Goal: Information Seeking & Learning: Find specific page/section

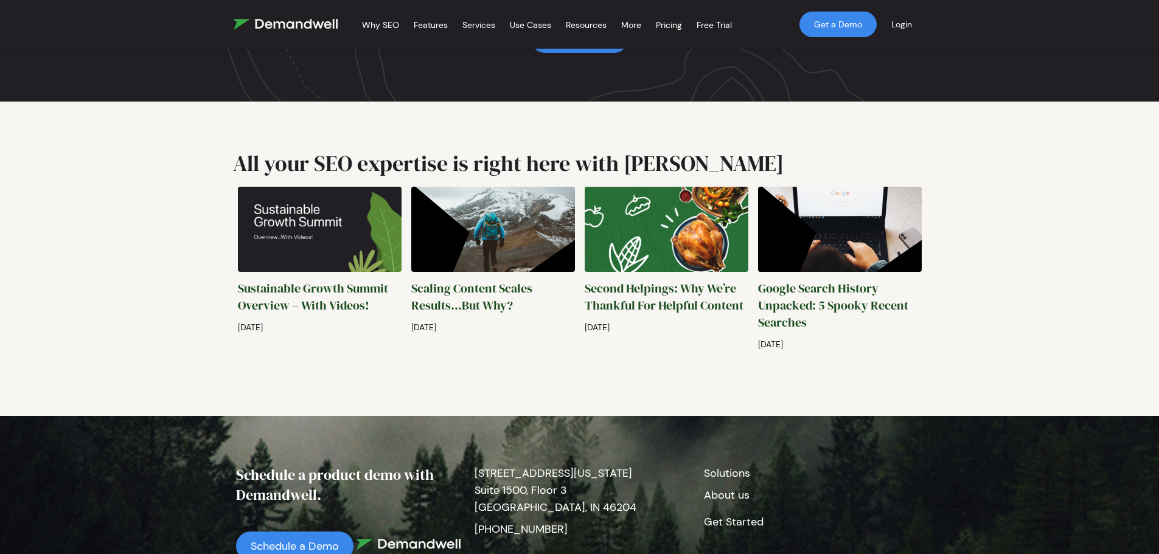
scroll to position [2922, 0]
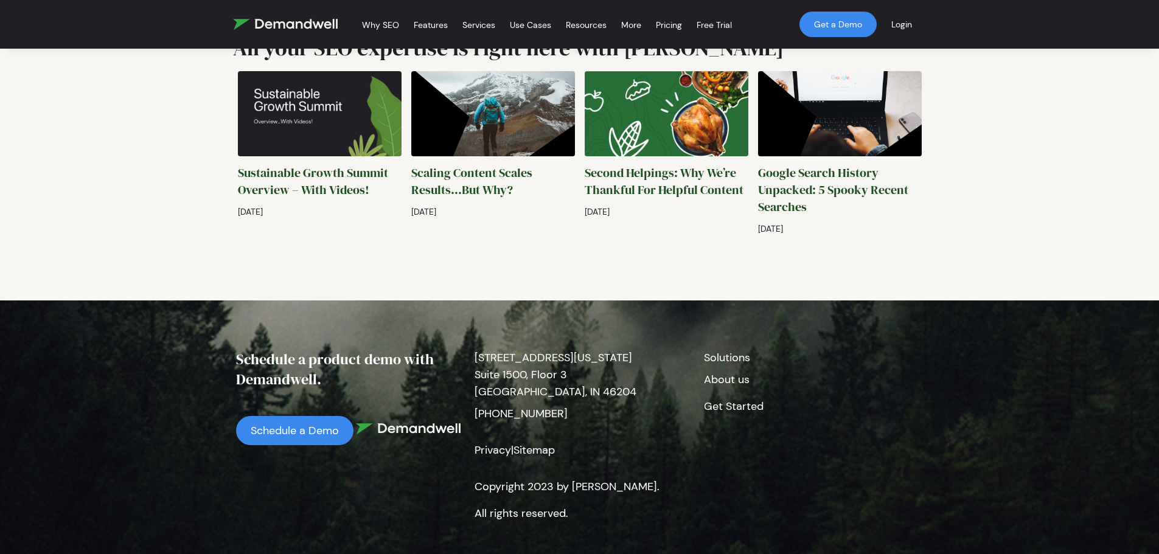
click at [726, 372] on link "About us" at bounding box center [727, 379] width 46 height 15
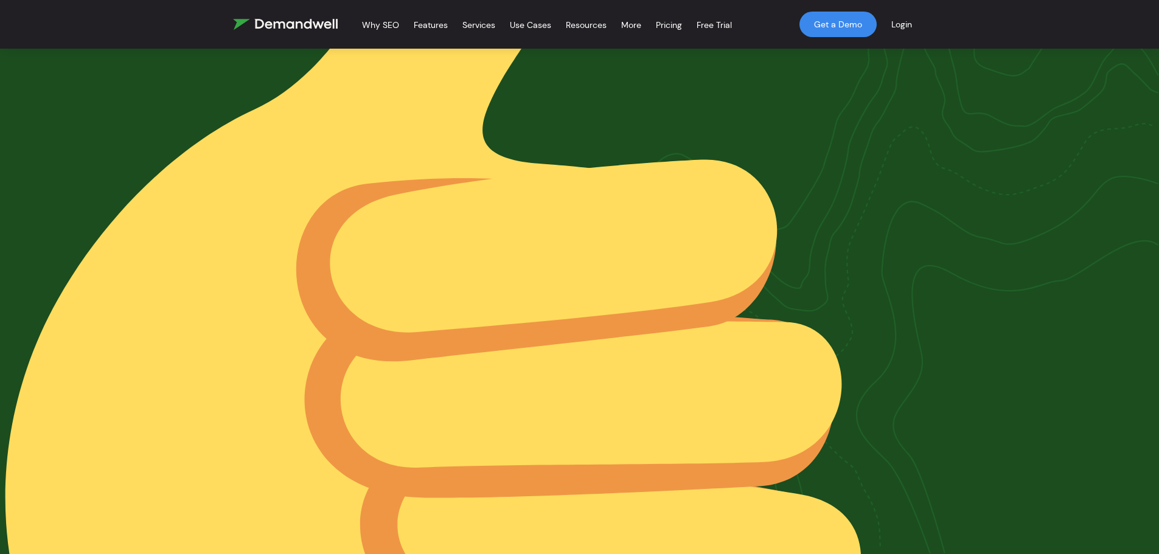
scroll to position [2069, 0]
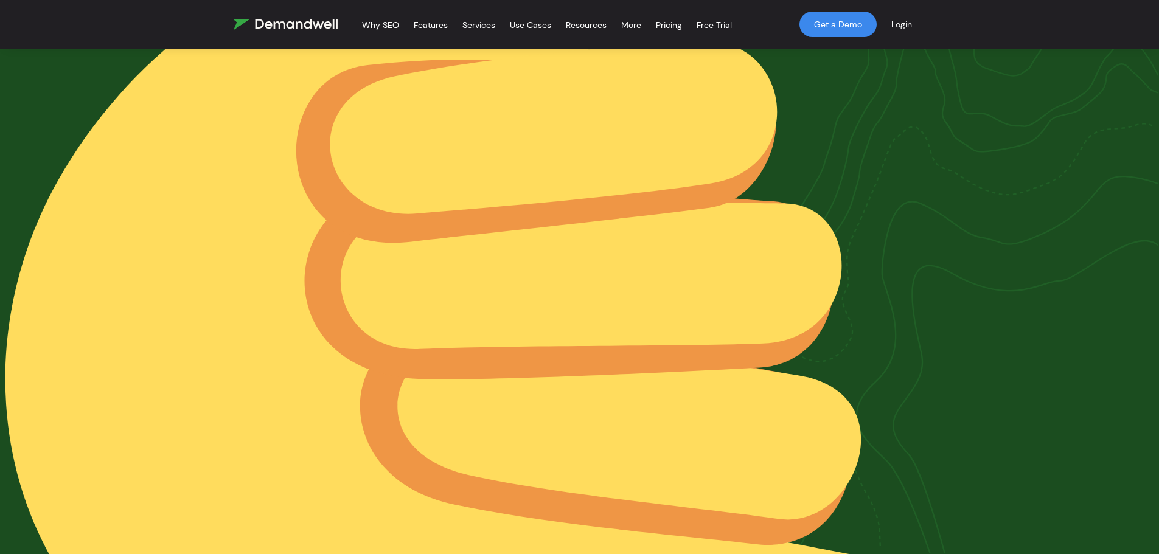
click at [260, 24] on img at bounding box center [285, 24] width 105 height 11
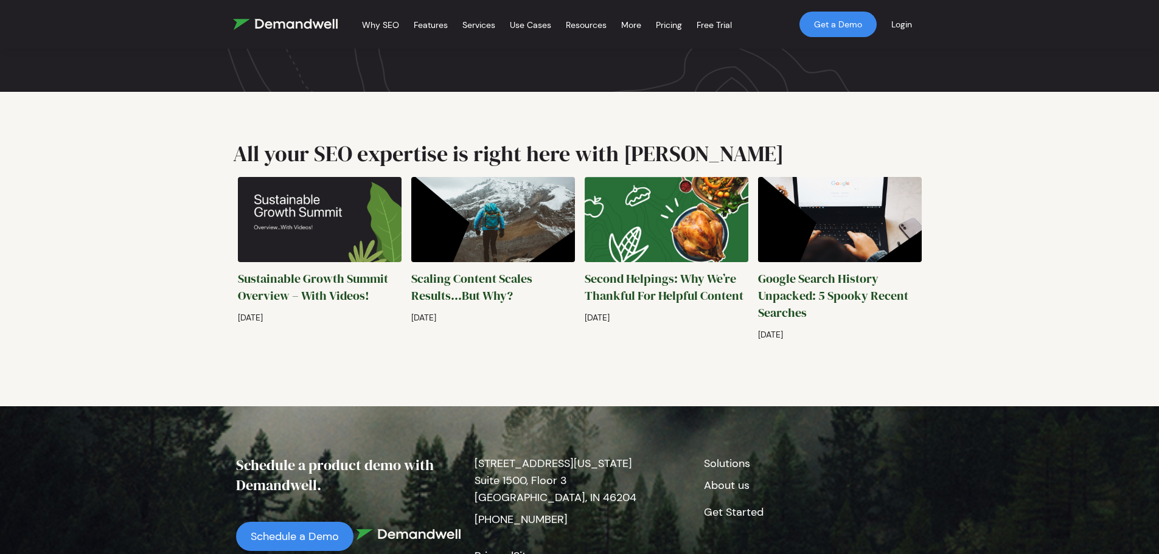
scroll to position [2922, 0]
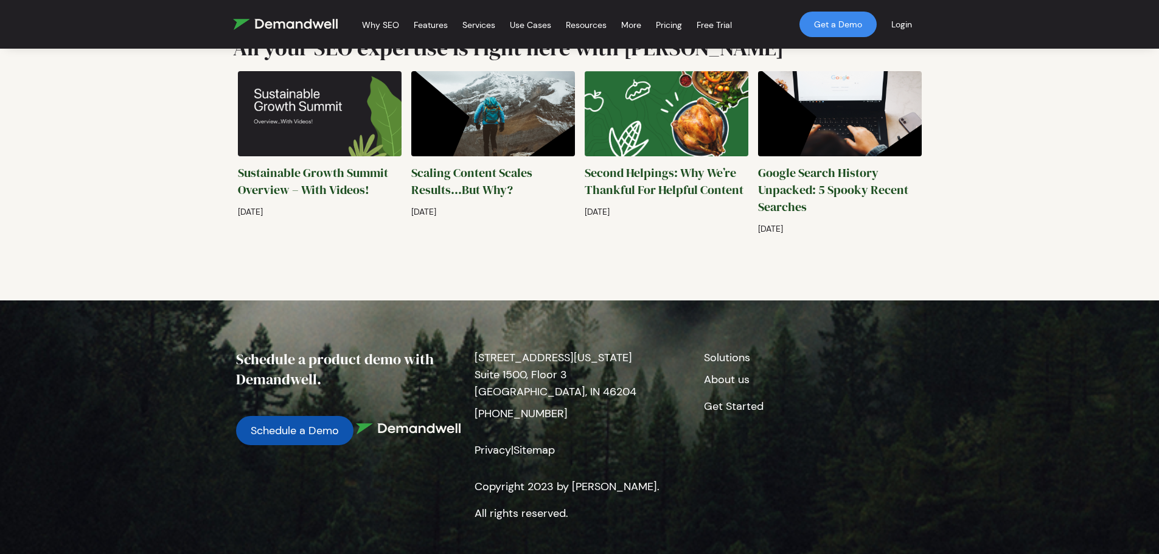
click at [316, 416] on link "Schedule a Demo" at bounding box center [294, 430] width 117 height 29
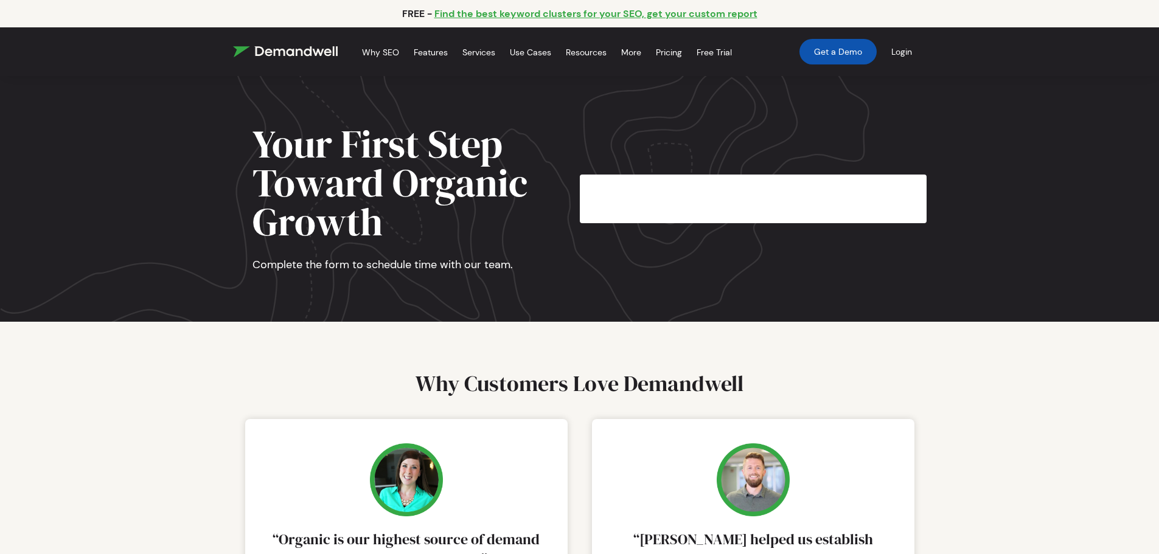
click at [830, 48] on link "Get a Demo" at bounding box center [838, 52] width 77 height 26
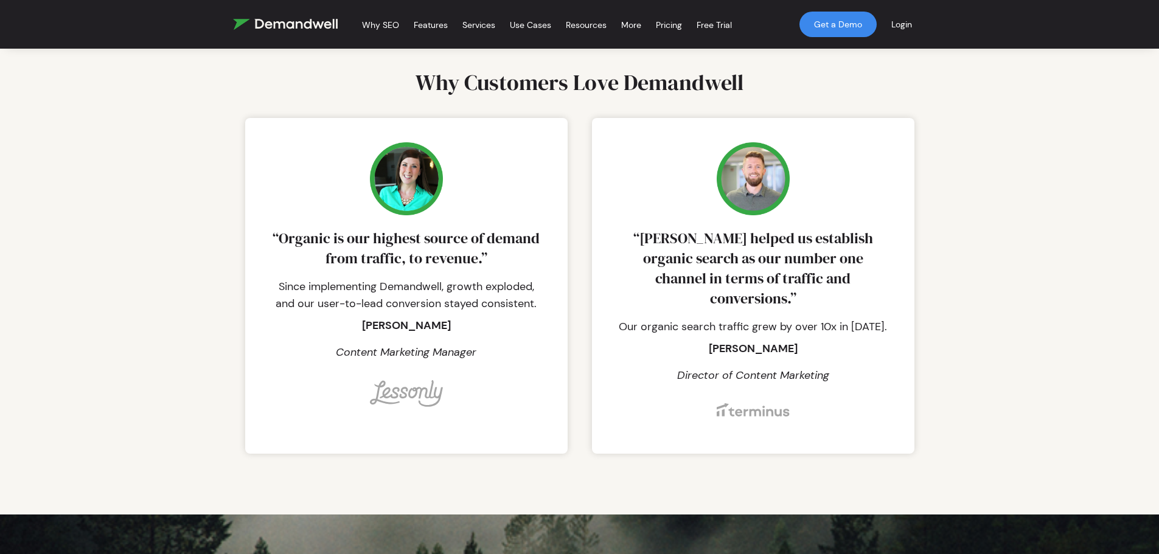
scroll to position [304, 0]
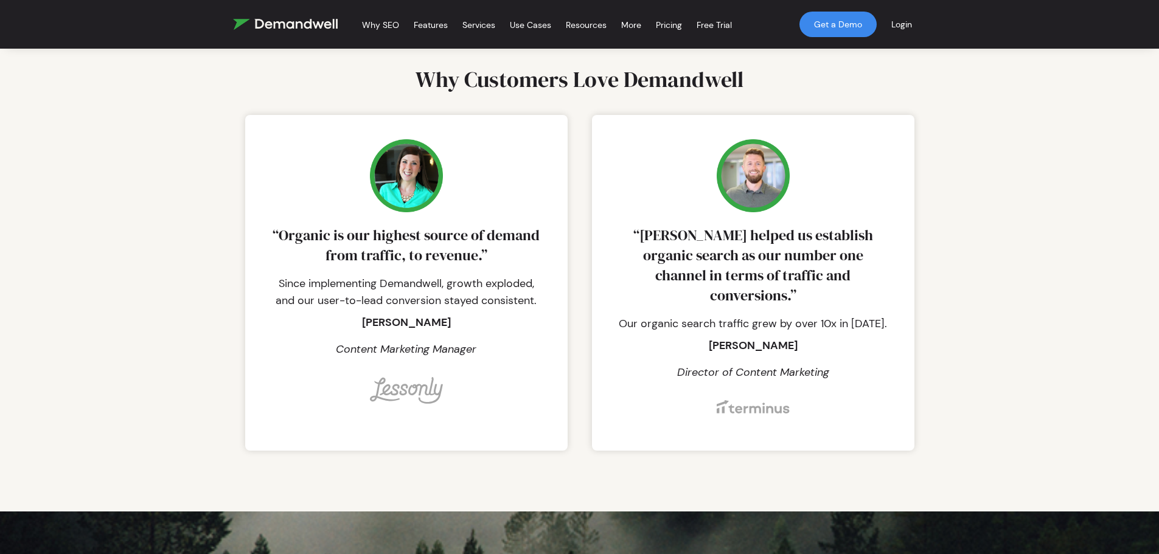
click at [424, 199] on img at bounding box center [406, 175] width 73 height 73
click at [417, 392] on img at bounding box center [406, 390] width 73 height 27
click at [417, 389] on img at bounding box center [406, 390] width 73 height 27
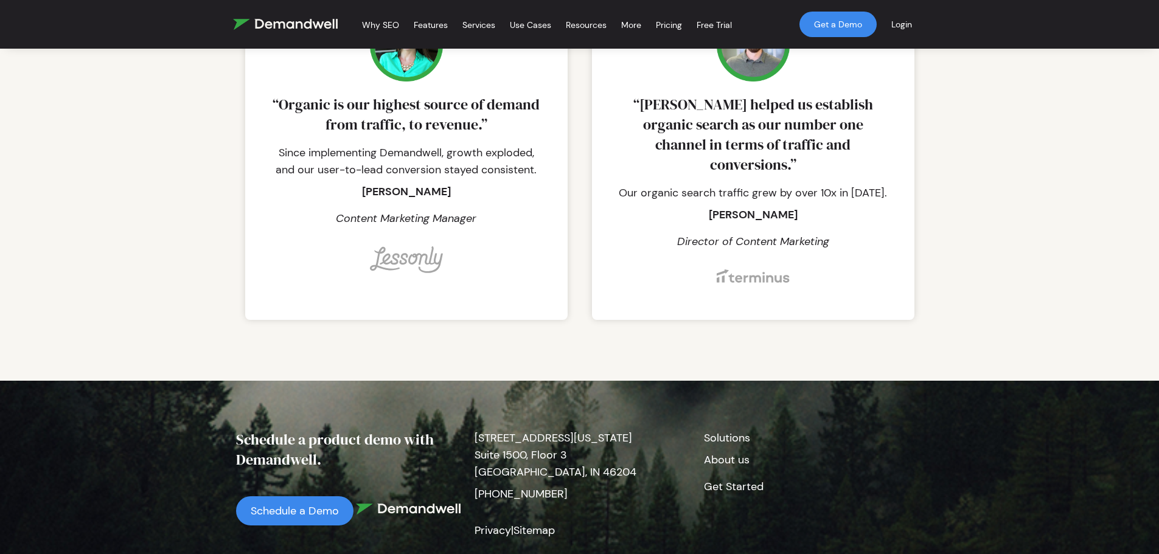
scroll to position [527, 0]
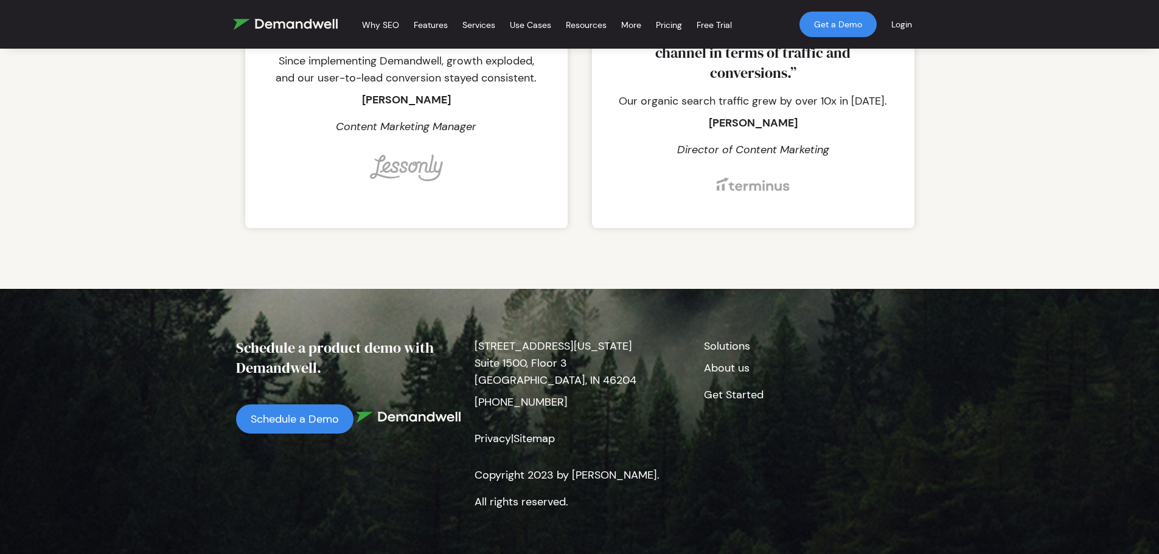
click at [714, 388] on link "Get Started" at bounding box center [734, 395] width 60 height 15
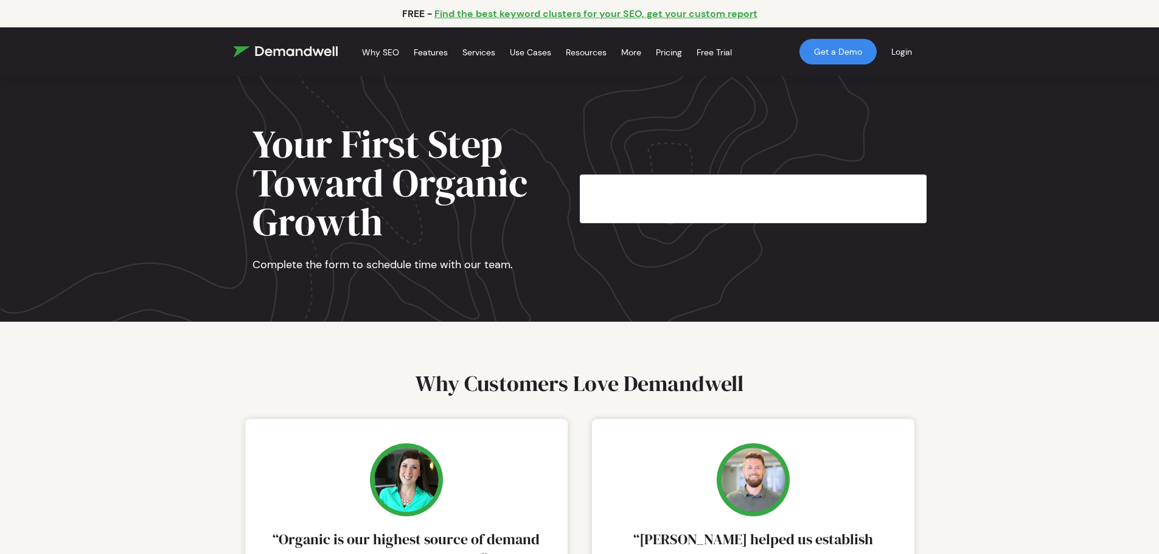
click at [396, 274] on section "Your First Step Toward Organic Growth Complete the form to schedule time with o…" at bounding box center [579, 199] width 1159 height 246
click at [620, 211] on div at bounding box center [753, 199] width 347 height 49
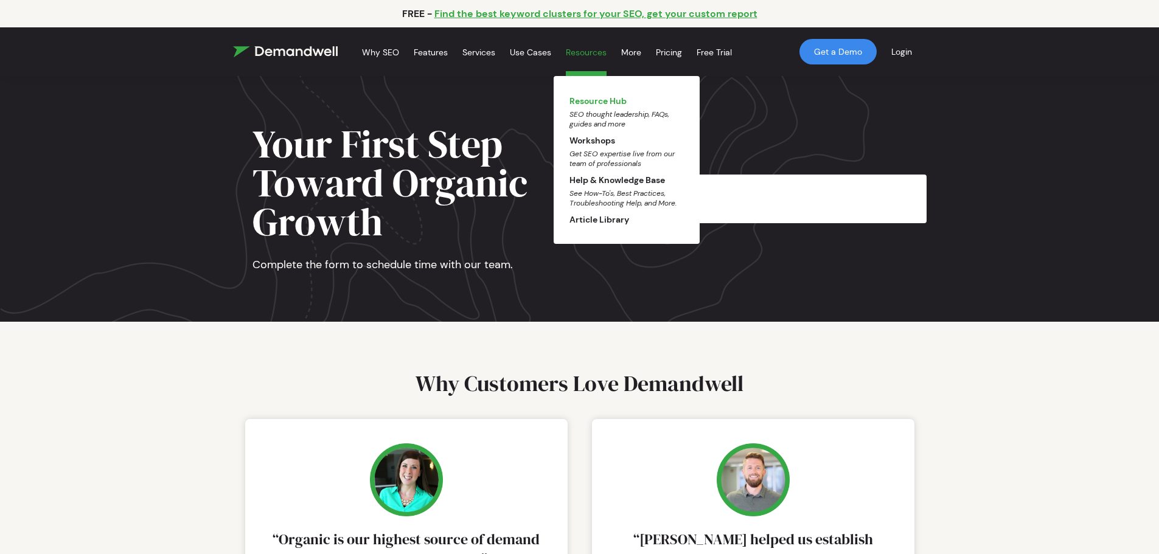
click at [582, 106] on link "Resource Hub SEO thought leadership, FAQs, guides and more" at bounding box center [627, 112] width 114 height 33
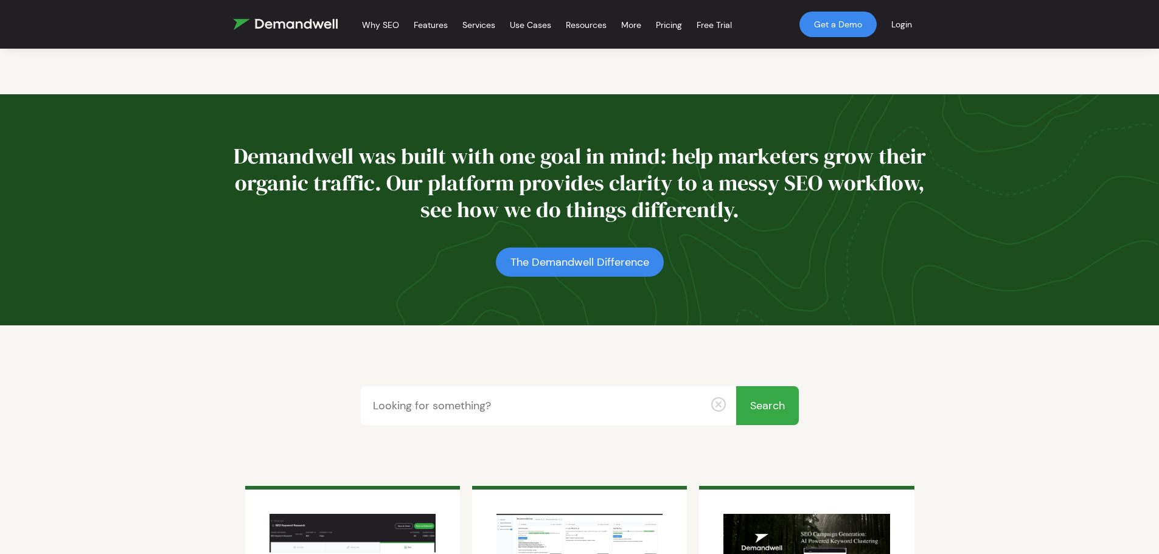
scroll to position [497, 0]
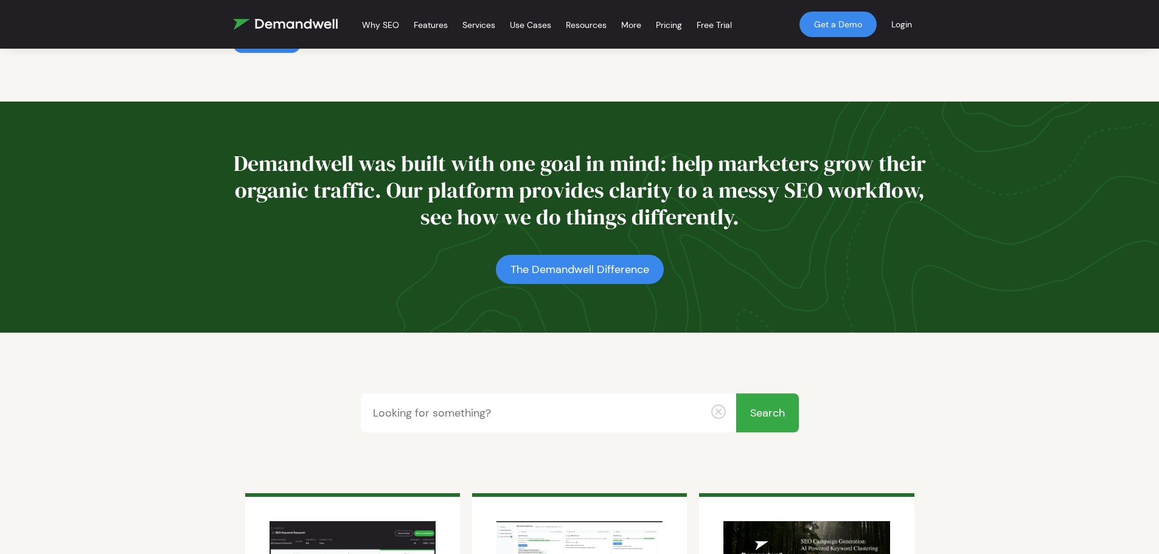
click at [449, 394] on input "text" at bounding box center [548, 413] width 375 height 39
click at [761, 401] on input "Search" at bounding box center [767, 413] width 63 height 39
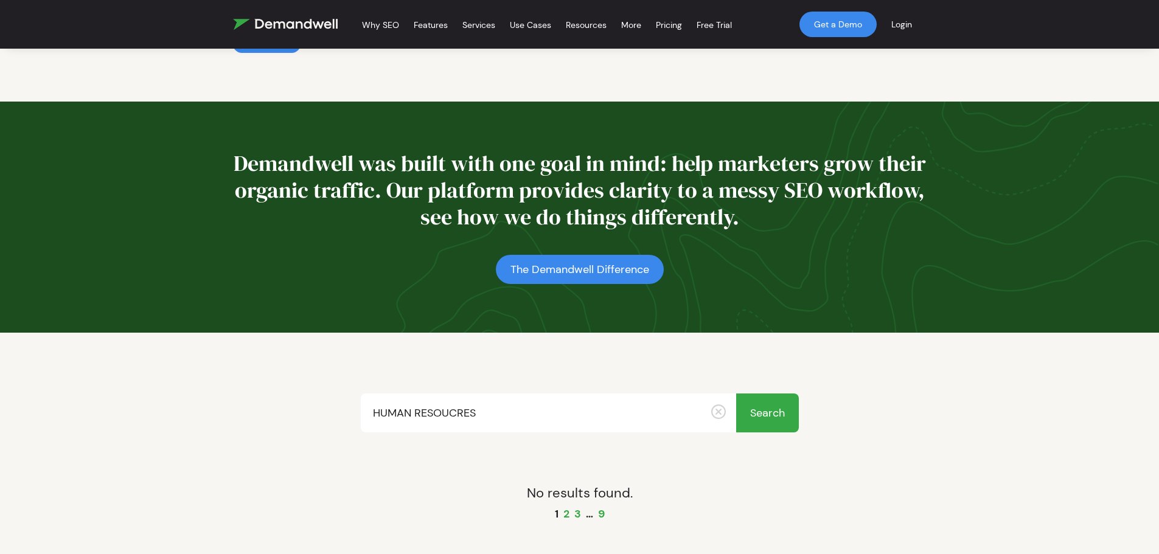
click at [452, 400] on input "HUMAN RESOUCRES" at bounding box center [548, 413] width 375 height 39
click at [775, 402] on input "Search" at bounding box center [767, 413] width 63 height 39
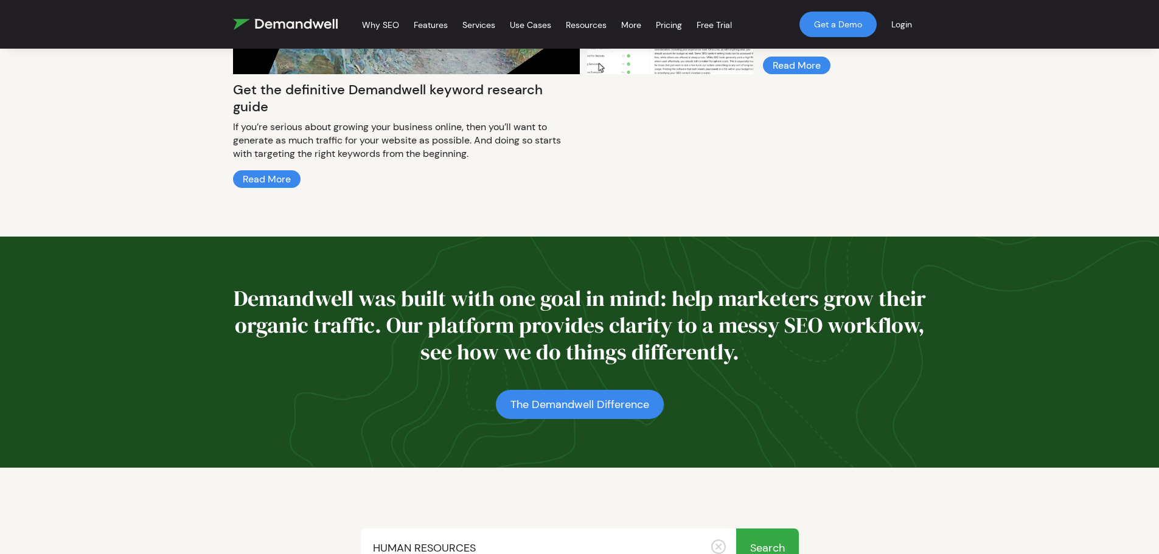
scroll to position [425, 0]
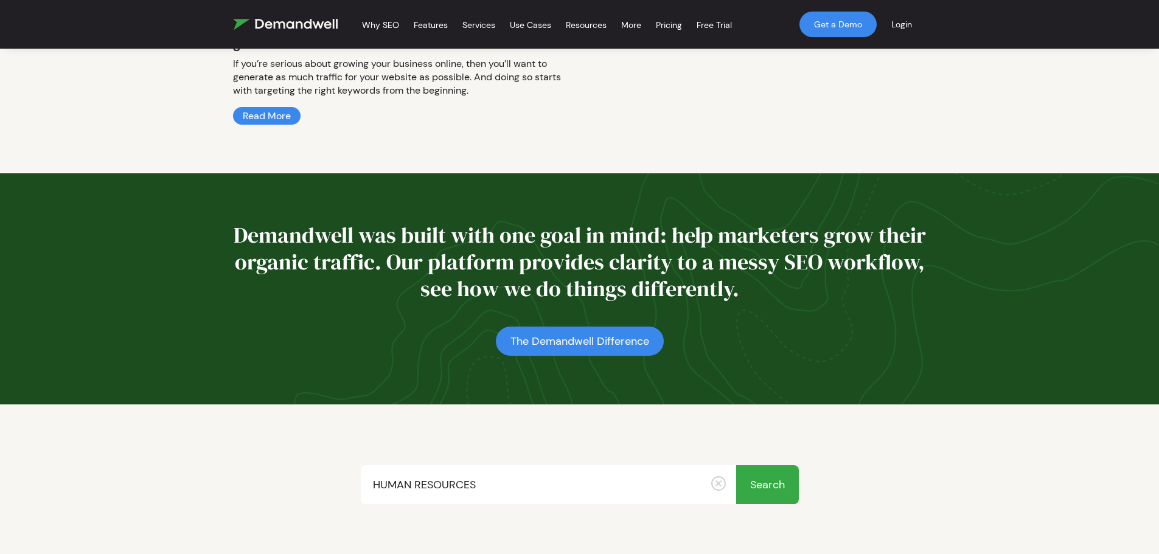
drag, startPoint x: 508, startPoint y: 469, endPoint x: 262, endPoint y: 444, distance: 247.7
click at [262, 445] on body "FREE - Find the best keyword clusters for your SEO, get your custom report Why …" at bounding box center [579, 408] width 1159 height 1666
type input "EMPLOYMENT"
click at [736, 466] on input "Search" at bounding box center [767, 485] width 63 height 39
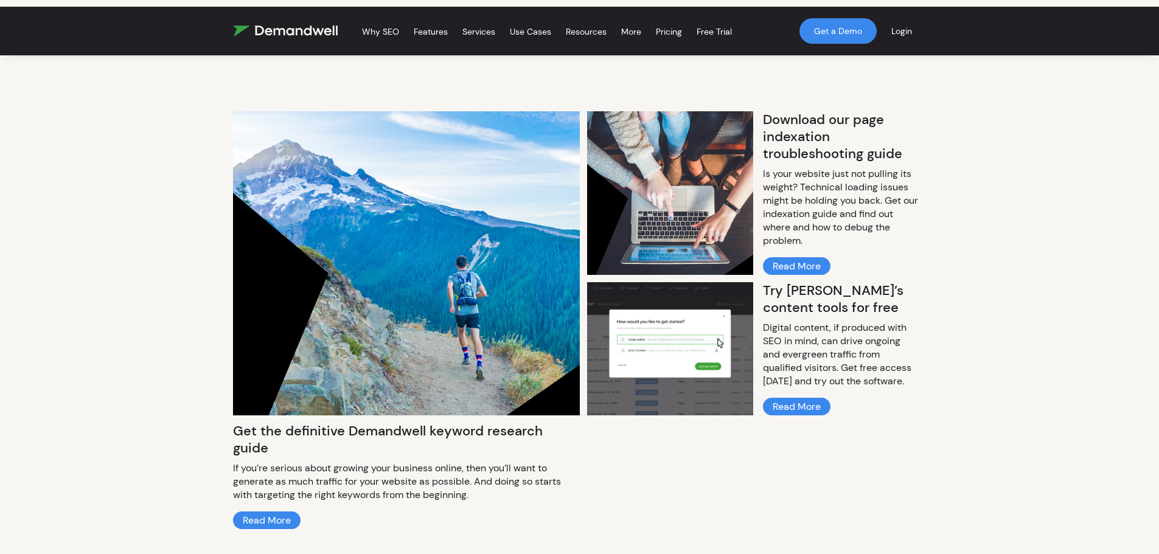
scroll to position [0, 0]
